Goal: Information Seeking & Learning: Learn about a topic

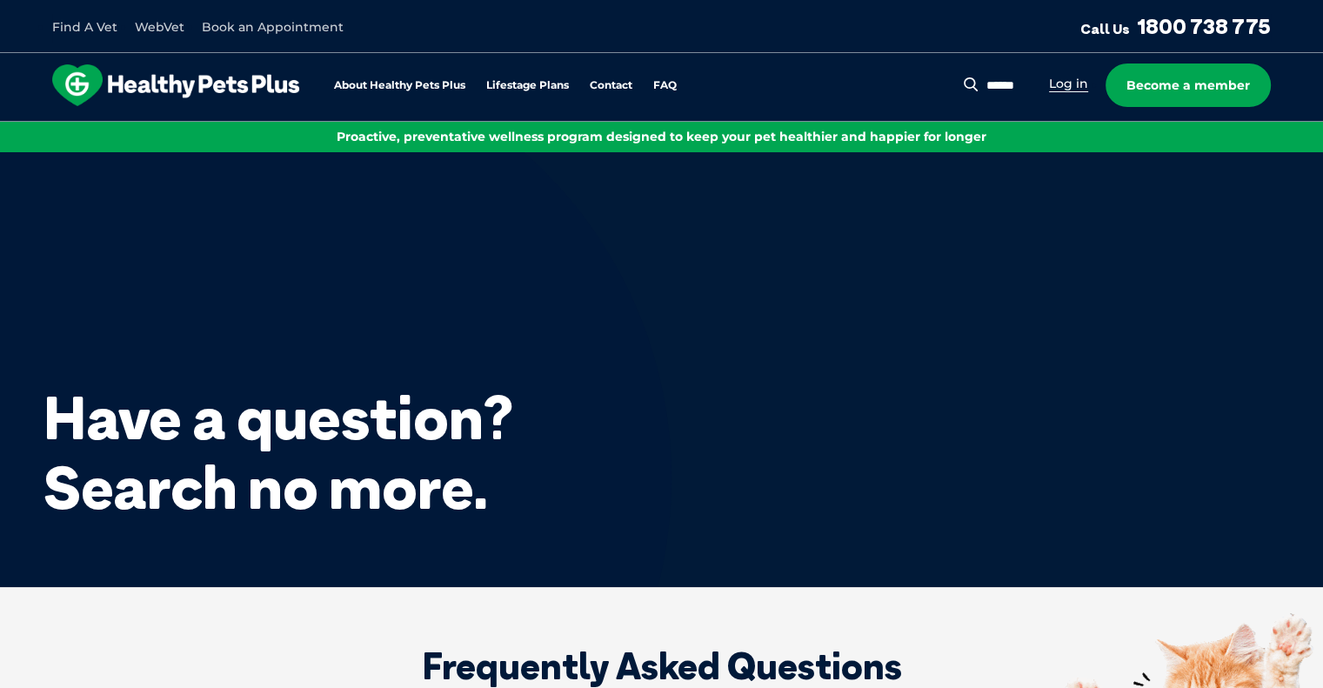
click at [1061, 82] on link "Log in" at bounding box center [1068, 84] width 39 height 17
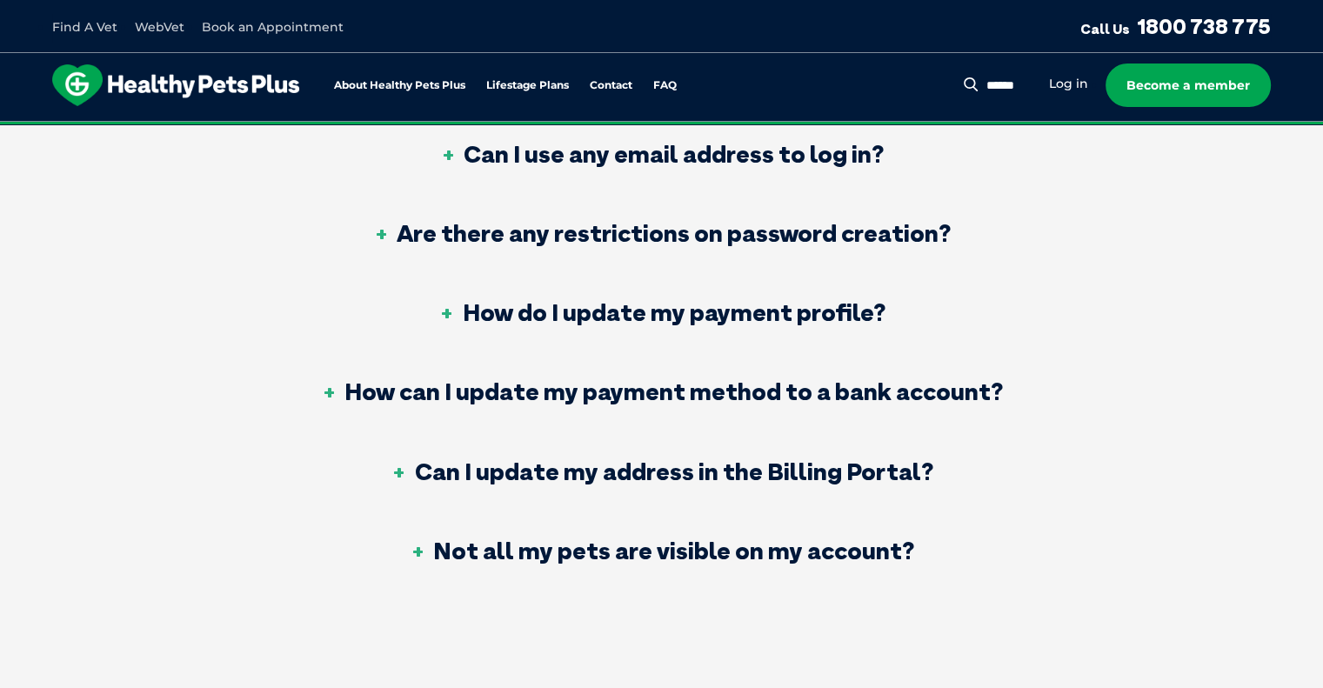
scroll to position [1392, 0]
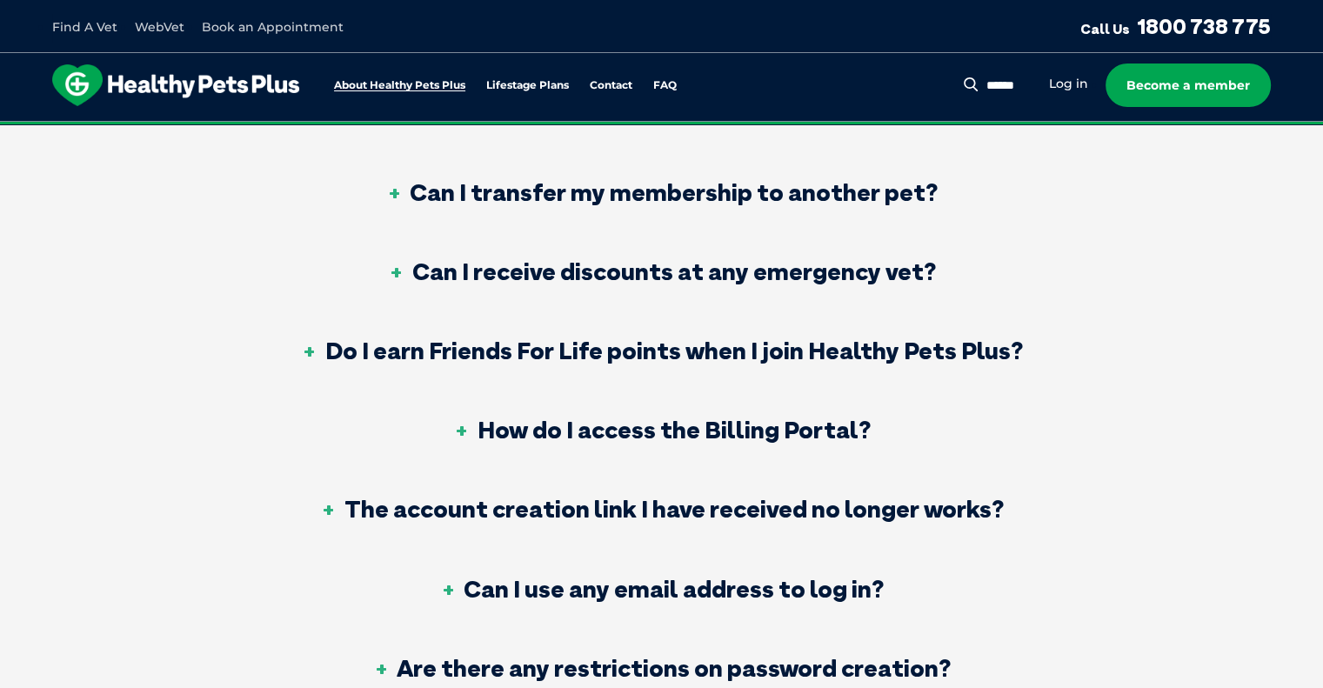
click at [381, 85] on link "About Healthy Pets Plus" at bounding box center [399, 85] width 131 height 11
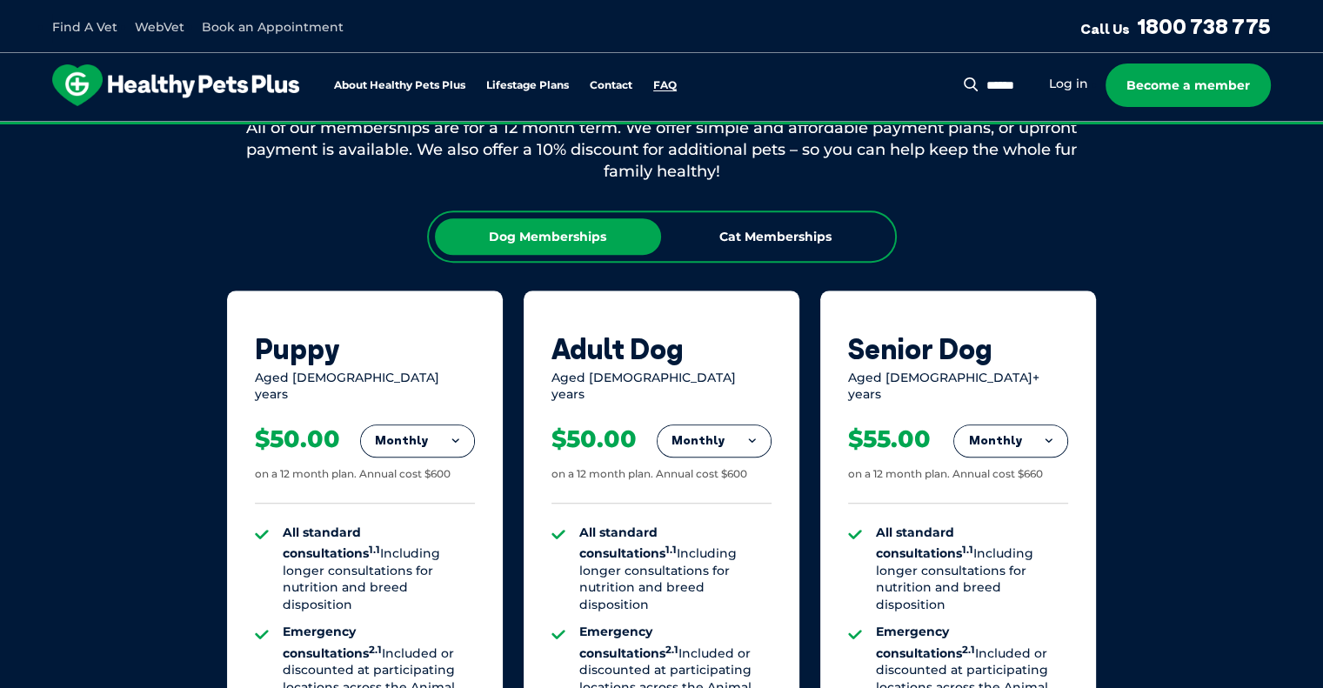
click at [656, 83] on link "FAQ" at bounding box center [664, 85] width 23 height 11
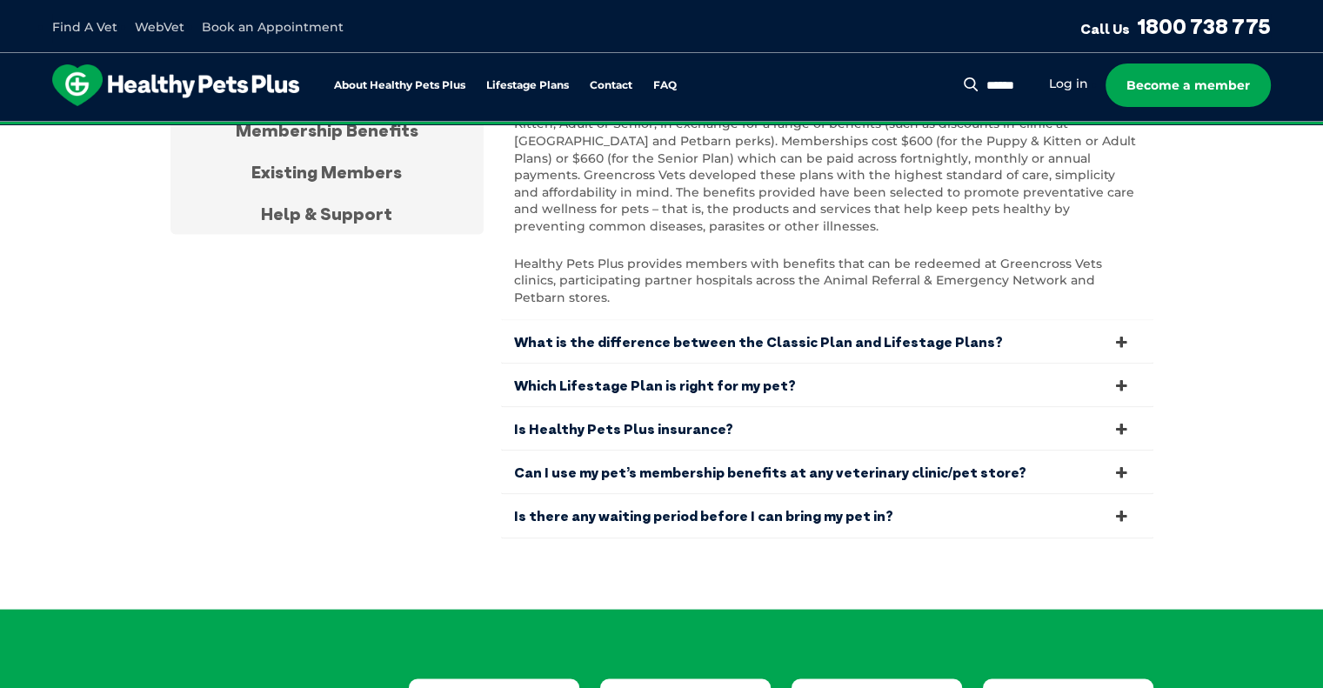
scroll to position [3487, 0]
